Goal: Task Accomplishment & Management: Use online tool/utility

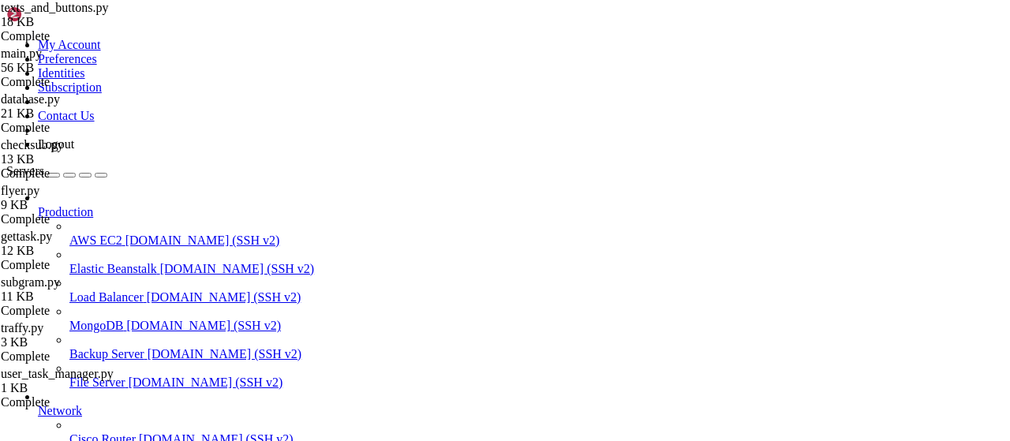
scroll to position [1214, 0]
type input "/root/LinkQuest"
